Goal: Task Accomplishment & Management: Complete application form

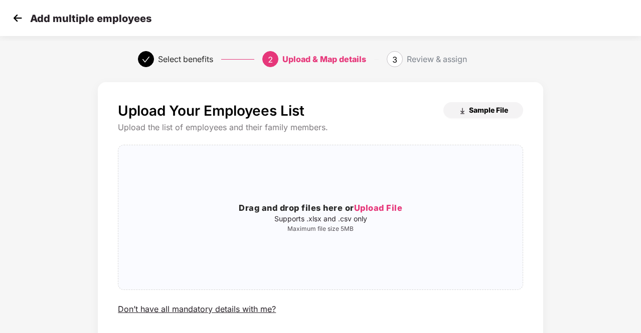
click at [486, 107] on span "Sample File" at bounding box center [488, 110] width 39 height 10
click at [13, 23] on img at bounding box center [17, 18] width 15 height 15
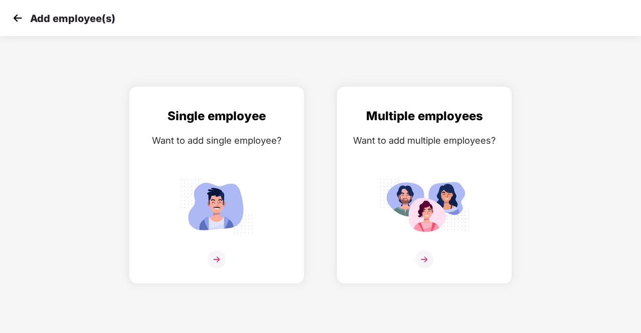
click at [21, 18] on img at bounding box center [17, 18] width 15 height 15
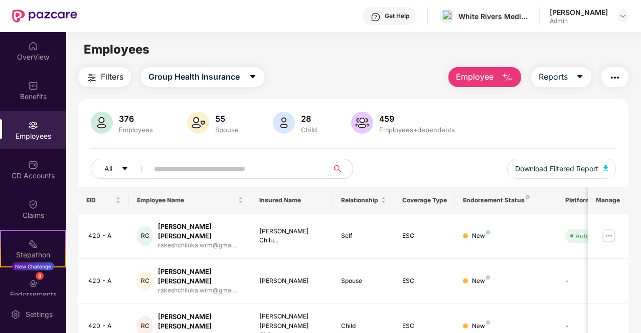
click at [161, 170] on input "text" at bounding box center [234, 168] width 161 height 15
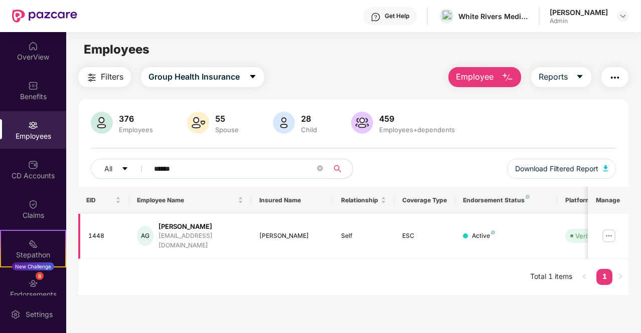
type input "******"
click at [610, 231] on img at bounding box center [609, 236] width 16 height 16
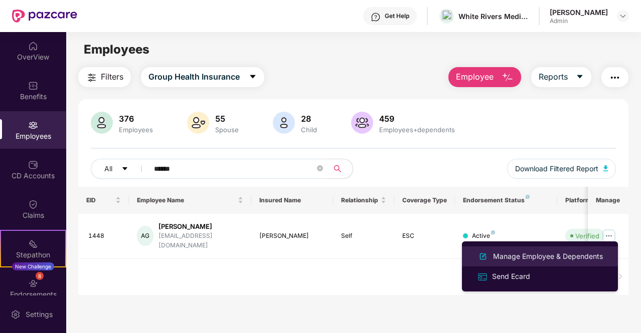
click at [511, 262] on div "Manage Employee & Dependents" at bounding box center [548, 256] width 114 height 11
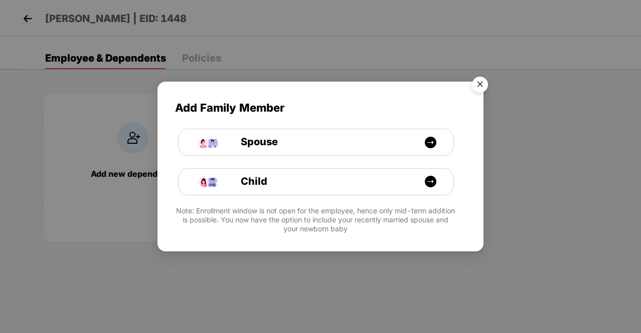
click at [477, 92] on img "Close" at bounding box center [480, 86] width 28 height 28
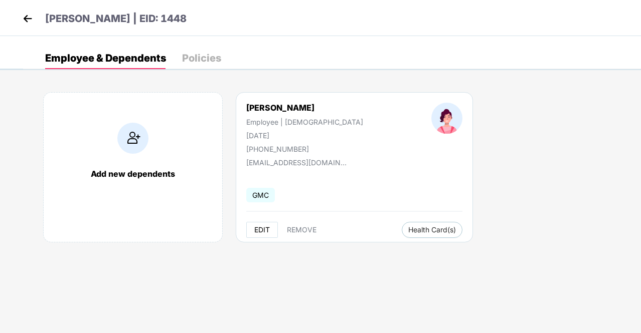
click at [259, 231] on span "EDIT" at bounding box center [262, 230] width 16 height 8
select select "******"
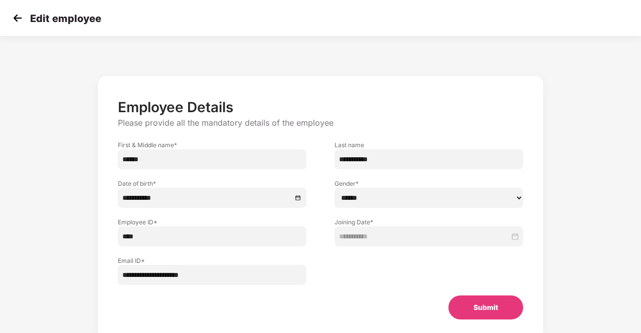
click at [155, 235] on input "****" at bounding box center [212, 237] width 189 height 20
type input "*"
paste input "****"
type input "****"
click at [487, 314] on button "Submit" at bounding box center [485, 308] width 75 height 24
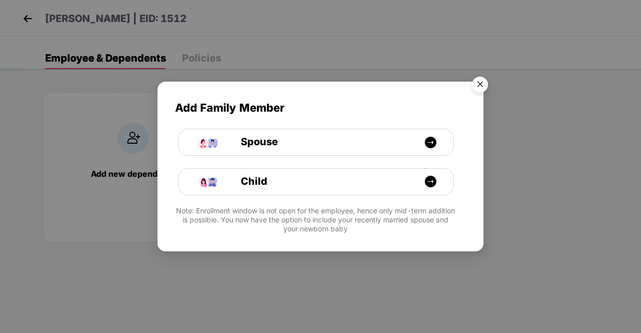
click at [479, 80] on img "Close" at bounding box center [480, 86] width 28 height 28
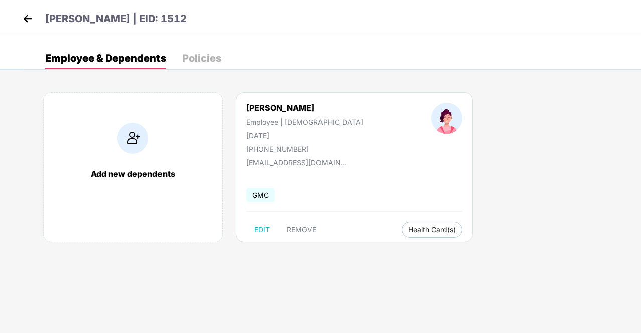
click at [29, 19] on img at bounding box center [27, 18] width 15 height 15
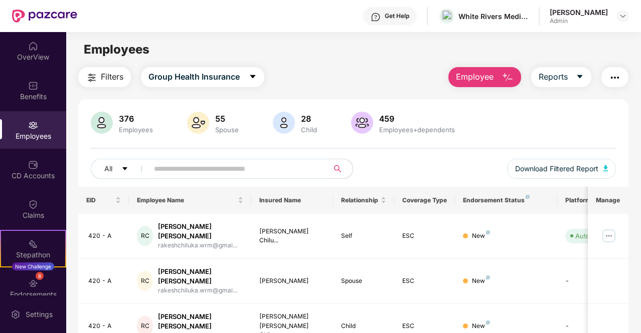
click at [174, 162] on input "text" at bounding box center [234, 168] width 161 height 15
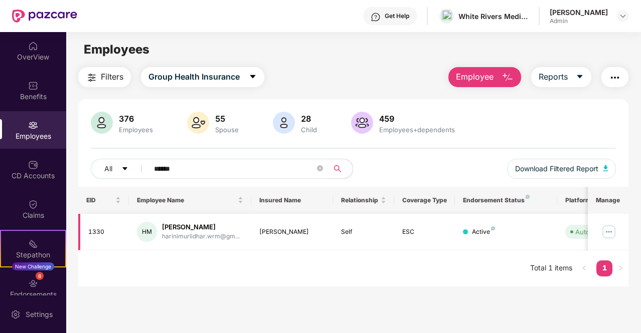
type input "******"
click at [615, 230] on img at bounding box center [609, 232] width 16 height 16
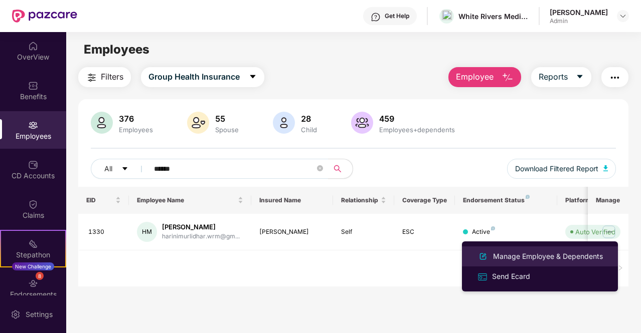
click at [535, 253] on div "Manage Employee & Dependents" at bounding box center [548, 256] width 114 height 11
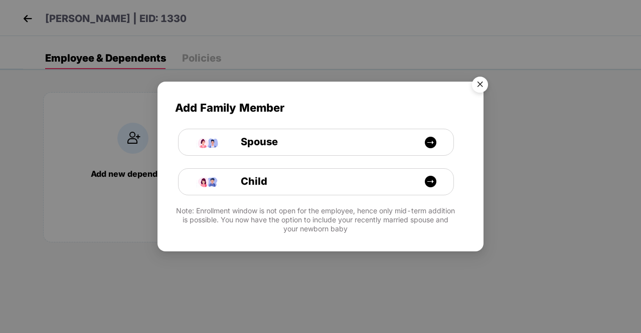
click at [480, 85] on img "Close" at bounding box center [480, 86] width 28 height 28
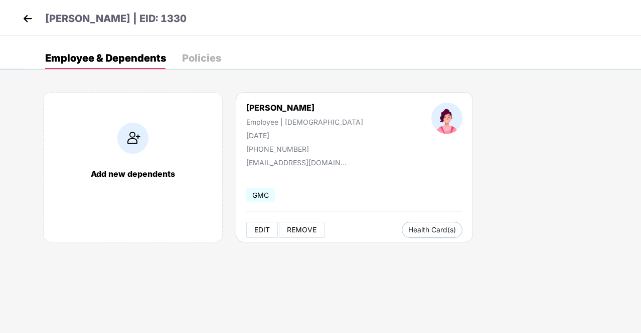
drag, startPoint x: 300, startPoint y: 232, endPoint x: 268, endPoint y: 233, distance: 32.6
click at [268, 233] on div "EDIT REMOVE" at bounding box center [285, 230] width 78 height 16
click at [268, 233] on span "EDIT" at bounding box center [262, 230] width 16 height 8
select select "******"
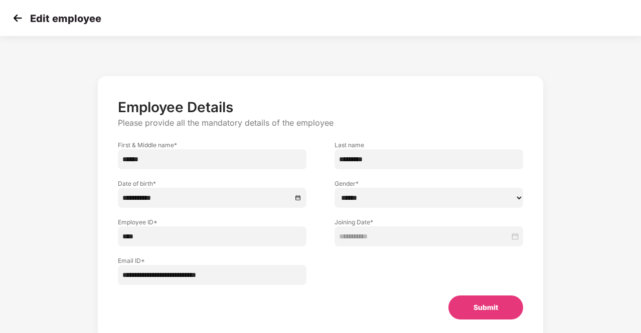
click at [164, 234] on input "****" at bounding box center [212, 237] width 189 height 20
type input "*"
paste input "****"
type input "****"
click at [475, 314] on button "Submit" at bounding box center [485, 308] width 75 height 24
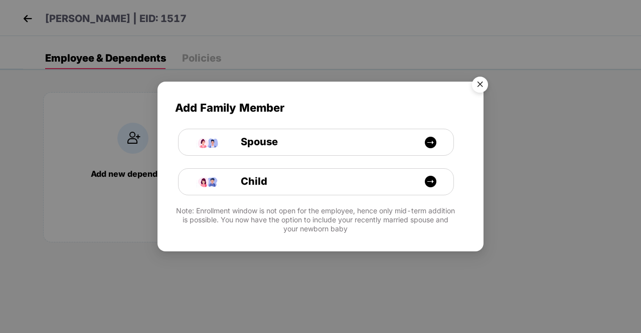
click at [480, 89] on img "Close" at bounding box center [480, 86] width 28 height 28
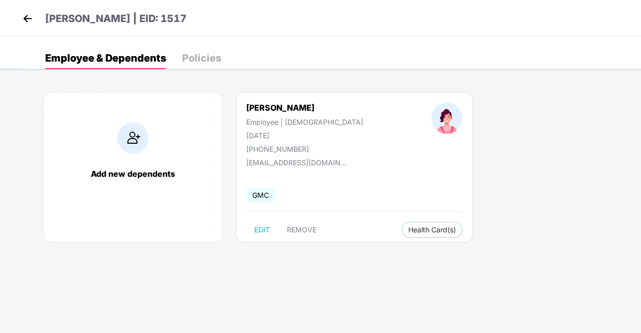
click at [27, 15] on img at bounding box center [27, 18] width 15 height 15
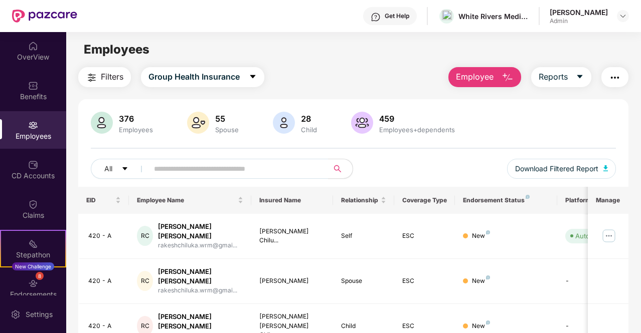
click at [475, 72] on span "Employee" at bounding box center [475, 77] width 38 height 13
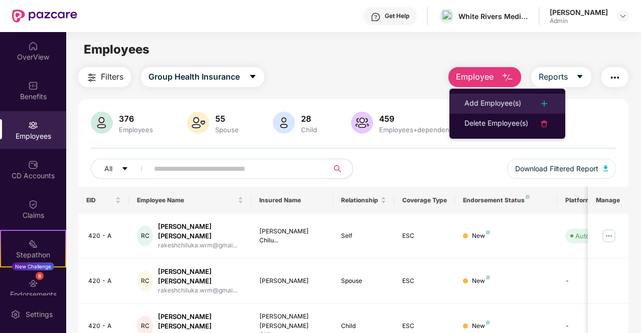
click at [486, 103] on div "Add Employee(s)" at bounding box center [492, 104] width 57 height 12
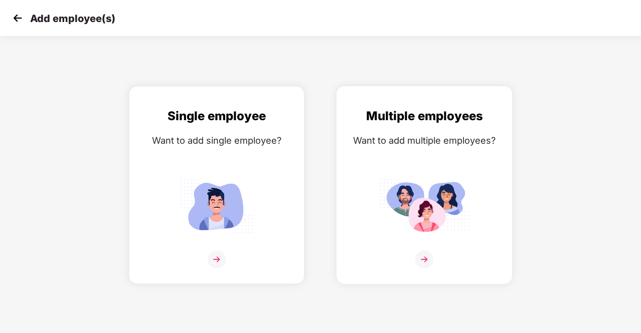
click at [423, 265] on img at bounding box center [424, 260] width 18 height 18
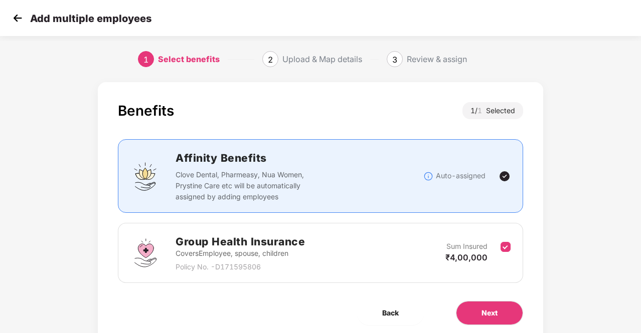
scroll to position [36, 0]
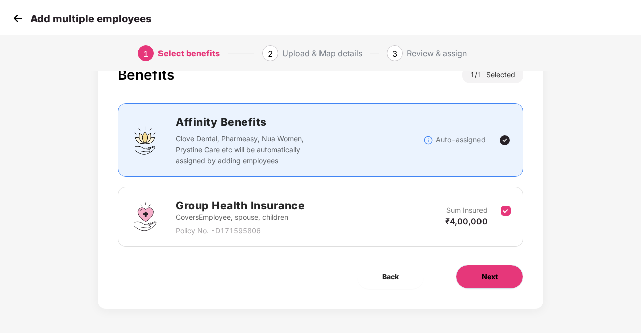
click at [498, 275] on button "Next" at bounding box center [489, 277] width 67 height 24
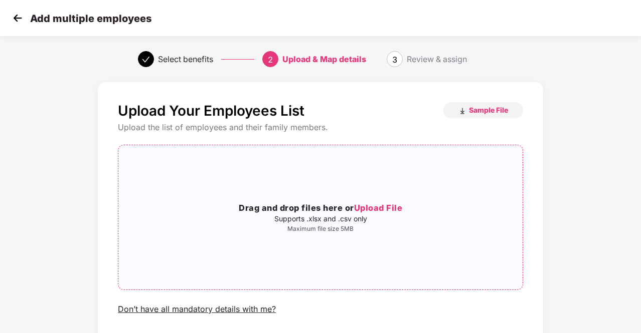
scroll to position [69, 0]
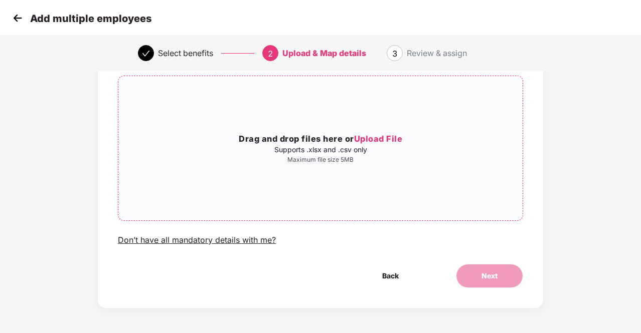
click at [392, 142] on span "Upload File" at bounding box center [378, 139] width 49 height 10
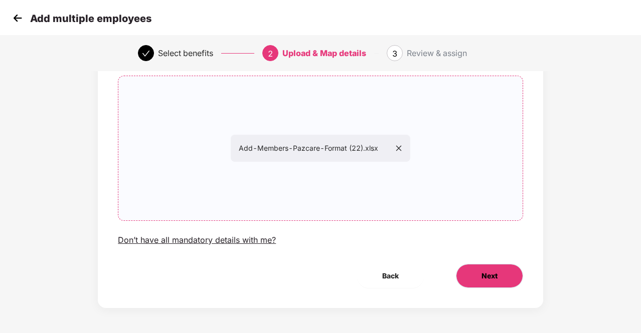
click at [466, 282] on button "Next" at bounding box center [489, 276] width 67 height 24
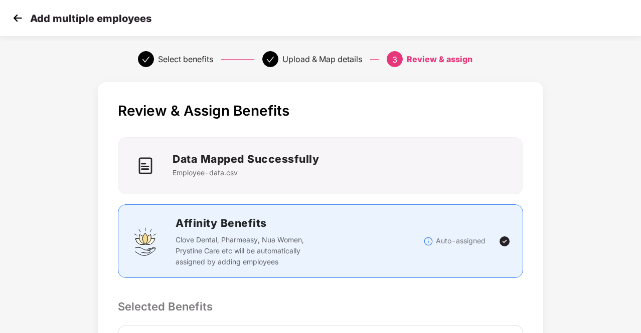
scroll to position [235, 0]
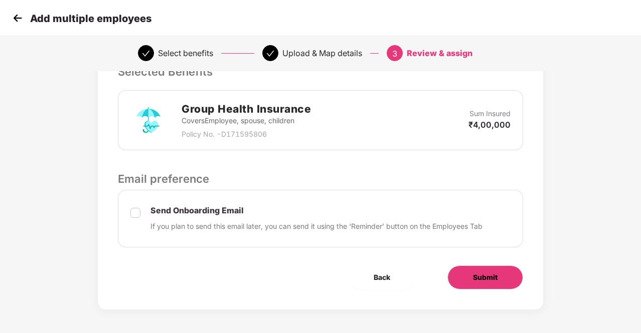
click at [461, 280] on button "Submit" at bounding box center [485, 278] width 76 height 24
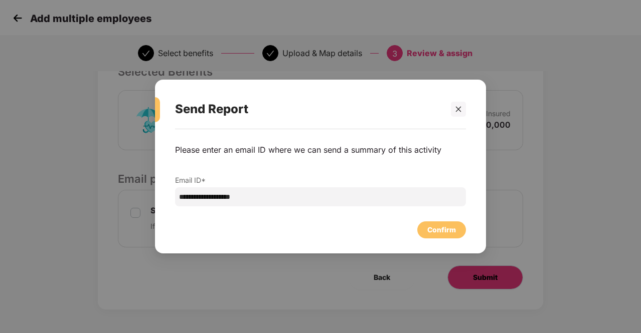
scroll to position [0, 0]
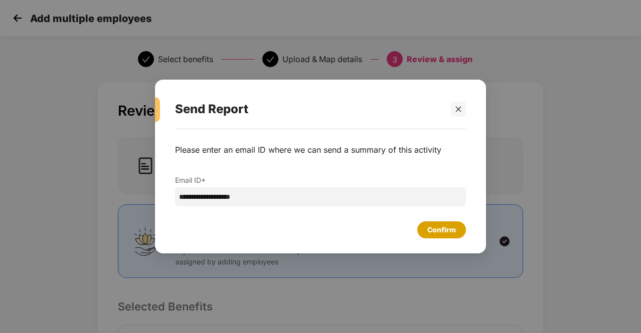
click at [439, 233] on div "Confirm" at bounding box center [441, 230] width 29 height 11
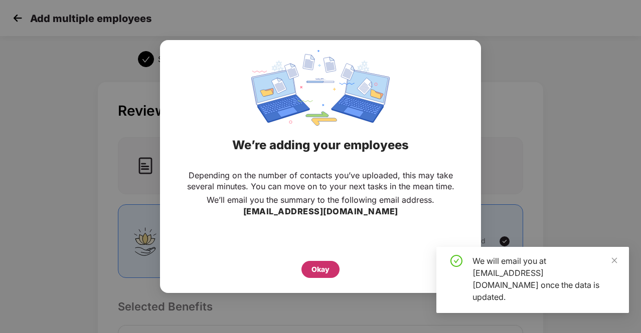
click at [317, 273] on div "Okay" at bounding box center [320, 269] width 18 height 11
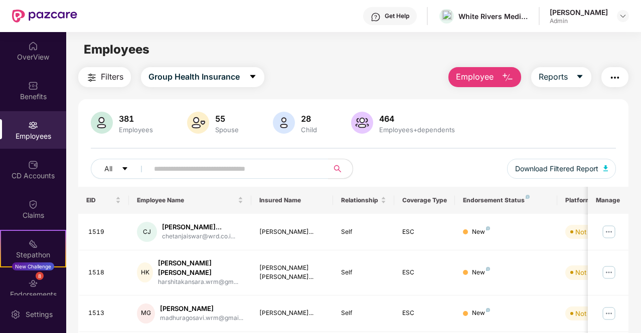
click at [493, 69] on button "Employee" at bounding box center [484, 77] width 73 height 20
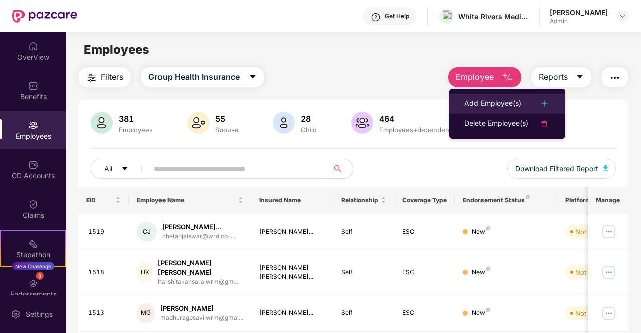
click at [501, 104] on div "Add Employee(s)" at bounding box center [492, 104] width 57 height 12
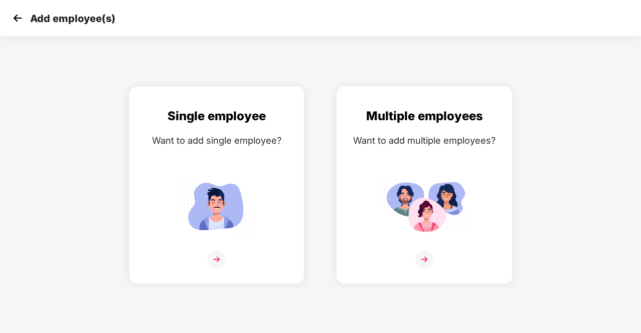
click at [424, 259] on img at bounding box center [424, 260] width 18 height 18
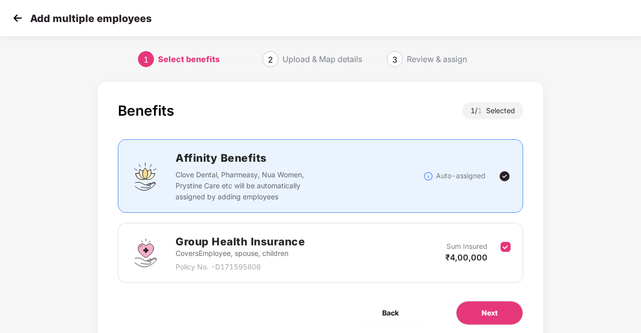
scroll to position [36, 0]
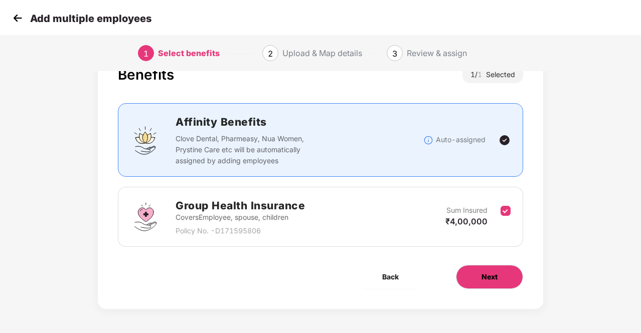
click at [490, 274] on span "Next" at bounding box center [489, 277] width 16 height 11
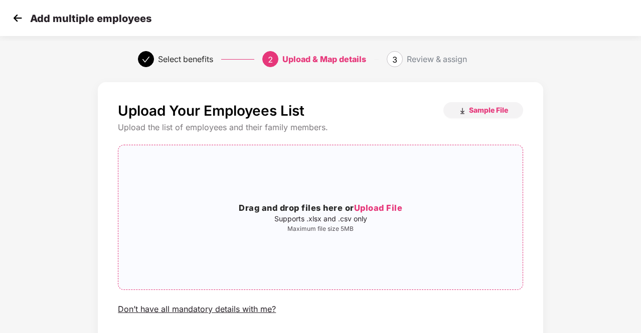
scroll to position [69, 0]
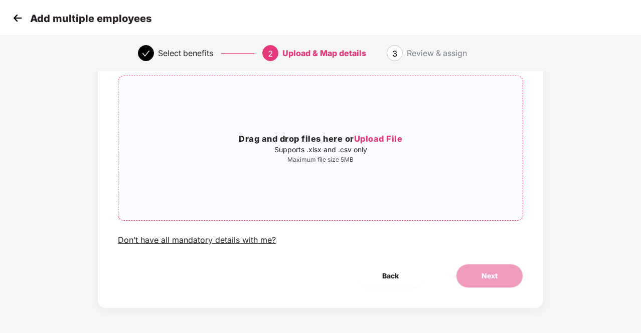
click at [381, 134] on span "Upload File" at bounding box center [378, 139] width 49 height 10
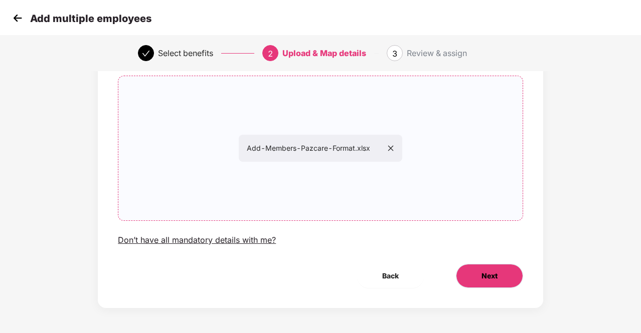
click at [458, 277] on button "Next" at bounding box center [489, 276] width 67 height 24
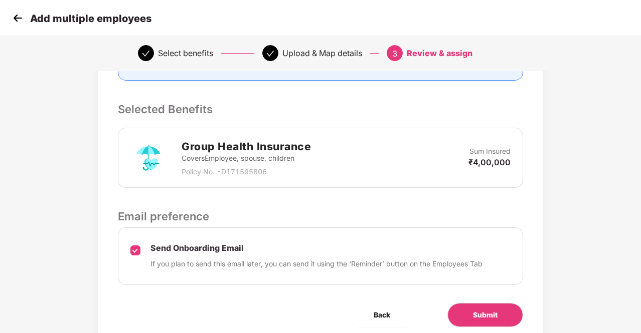
scroll to position [218, 0]
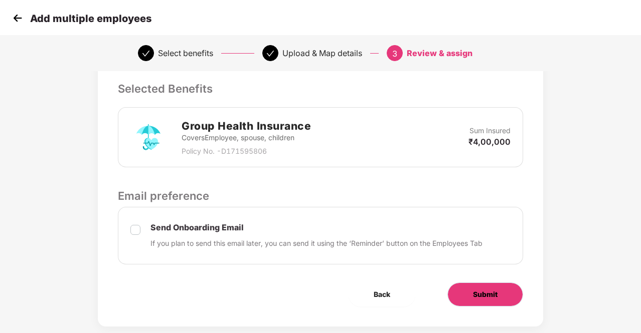
click at [469, 295] on button "Submit" at bounding box center [485, 295] width 76 height 24
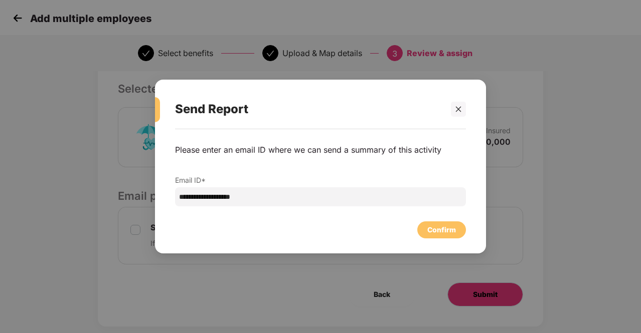
scroll to position [0, 0]
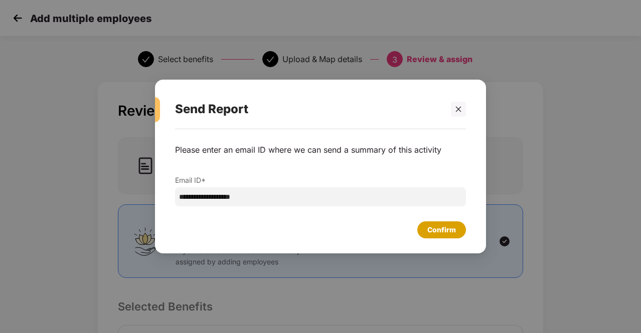
click at [447, 233] on div "Confirm" at bounding box center [441, 230] width 29 height 11
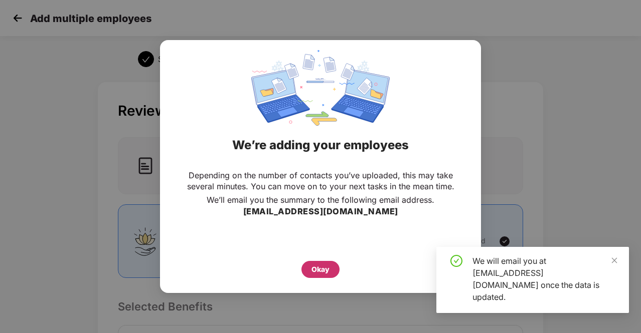
click at [314, 267] on div "Okay" at bounding box center [320, 269] width 18 height 11
